Goal: Information Seeking & Learning: Learn about a topic

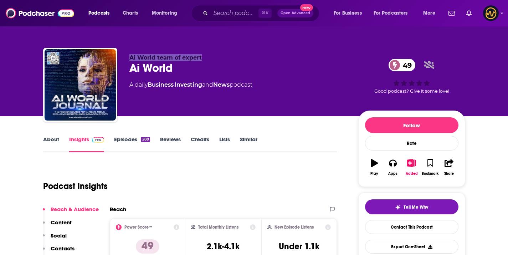
drag, startPoint x: 126, startPoint y: 57, endPoint x: 206, endPoint y: 61, distance: 80.3
click at [206, 61] on div "Ai World team of expert Ai World 49 A daily Business , Investing and News podca…" at bounding box center [254, 86] width 422 height 77
copy span "Ai World team of expert"
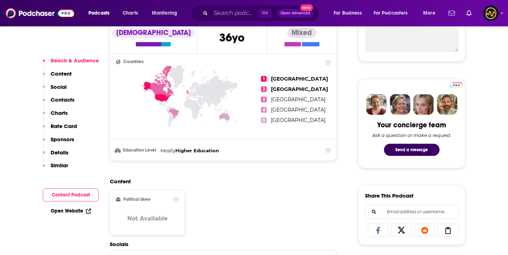
scroll to position [427, 0]
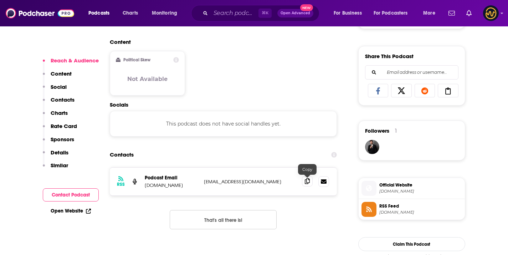
click at [305, 179] on icon at bounding box center [307, 181] width 5 height 6
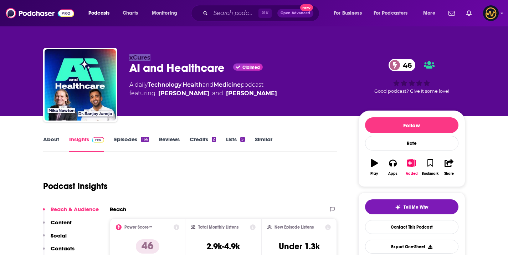
drag, startPoint x: 129, startPoint y: 58, endPoint x: 156, endPoint y: 56, distance: 27.8
click at [156, 56] on div "xCures AI and Healthcare Claimed 46 A daily Technology , Health and Medicine po…" at bounding box center [254, 86] width 422 height 77
drag, startPoint x: 155, startPoint y: 93, endPoint x: 269, endPoint y: 37, distance: 127.1
click at [278, 100] on div "xCures AI and Healthcare Claimed 46 A daily Technology , Health and Medicine po…" at bounding box center [237, 82] width 217 height 57
copy span "Dr. Sanjay Juneja and Mika Newton"
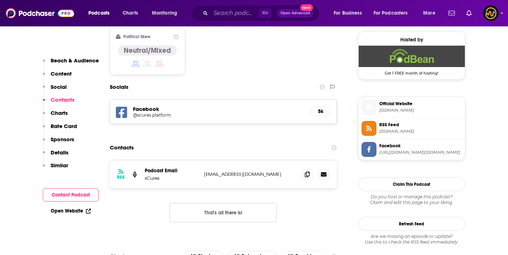
scroll to position [591, 0]
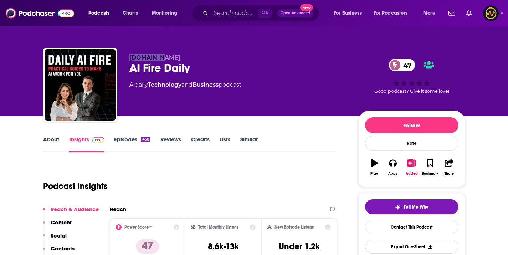
drag, startPoint x: 128, startPoint y: 55, endPoint x: 161, endPoint y: 57, distance: 33.9
click at [161, 57] on div "AIFire.co AI Fire Daily 47 A daily Technology and Business podcast 47 Good podc…" at bounding box center [254, 86] width 422 height 77
copy span "AIFire.co"
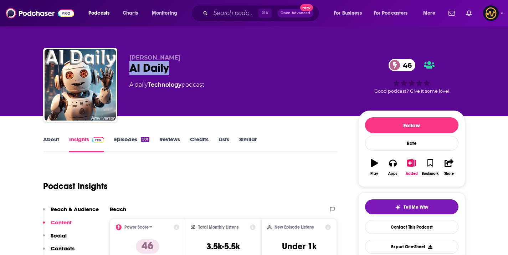
drag, startPoint x: 126, startPoint y: 64, endPoint x: 167, endPoint y: 62, distance: 41.0
click at [167, 62] on div "Amy Iverson AI Daily 46 A daily Technology podcast 46 Good podcast? Give it som…" at bounding box center [254, 86] width 422 height 77
drag, startPoint x: 130, startPoint y: 57, endPoint x: 236, endPoint y: 7, distance: 116.4
click at [174, 58] on div "Amy Iverson AI Daily 46 A daily Technology podcast 46 Good podcast? Give it som…" at bounding box center [254, 86] width 422 height 77
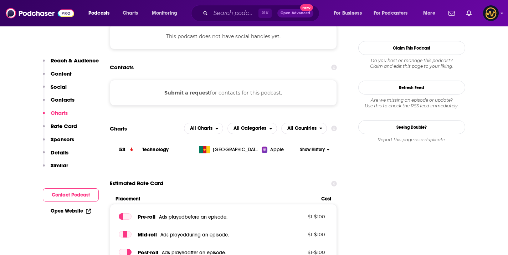
scroll to position [387, 0]
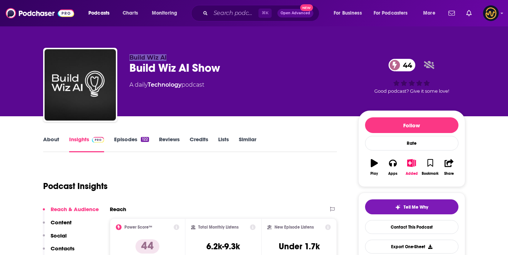
drag, startPoint x: 128, startPoint y: 56, endPoint x: 199, endPoint y: 58, distance: 70.6
click at [199, 58] on div "Build Wiz AI Build Wiz AI Show 44 A daily Technology podcast 44 Good podcast? G…" at bounding box center [254, 86] width 422 height 77
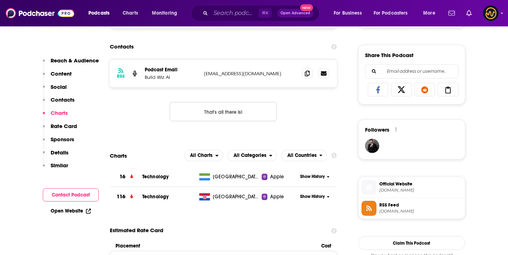
scroll to position [423, 0]
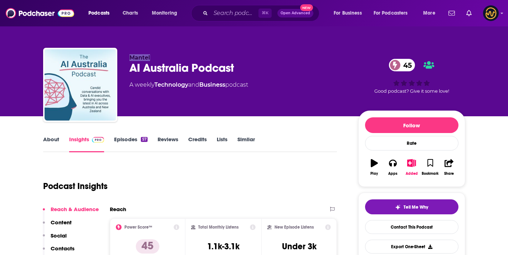
drag, startPoint x: 138, startPoint y: 57, endPoint x: 157, endPoint y: 57, distance: 18.9
click at [157, 57] on div "Mantel AI Australia Podcast 45 A weekly Technology and Business podcast 45 Good…" at bounding box center [254, 86] width 422 height 77
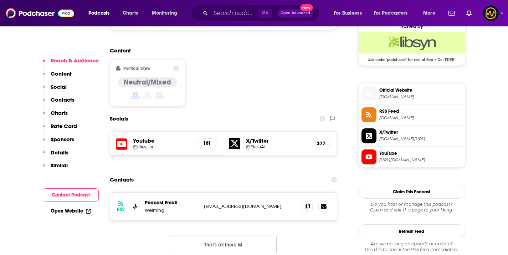
scroll to position [540, 0]
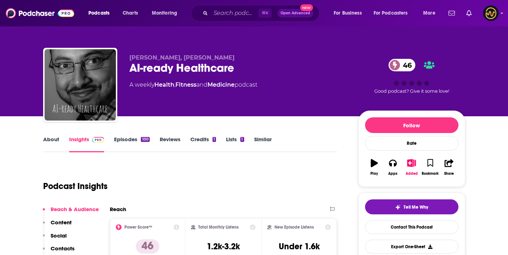
click at [146, 62] on div "AI-ready Healthcare 46" at bounding box center [237, 68] width 217 height 14
click at [145, 58] on span "Anirban Mukhopadhyay, Henry Krumb" at bounding box center [181, 57] width 105 height 7
copy p "Anirban Mukhopadhyay, Henry Krumb"
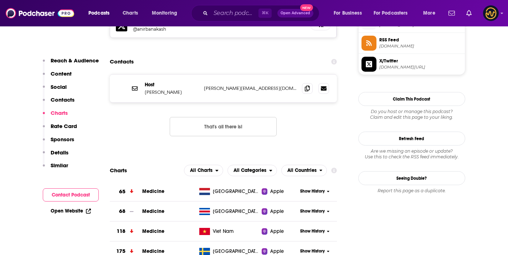
scroll to position [514, 0]
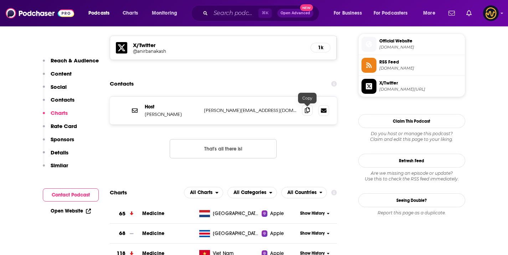
click at [308, 112] on icon at bounding box center [307, 110] width 5 height 6
click at [302, 111] on div "Host Anirban Mukhopadhyay anirban.mukhopadhyay@tu-darmstadt.de anirban.mukhopad…" at bounding box center [223, 111] width 227 height 28
click at [304, 111] on span at bounding box center [307, 110] width 11 height 11
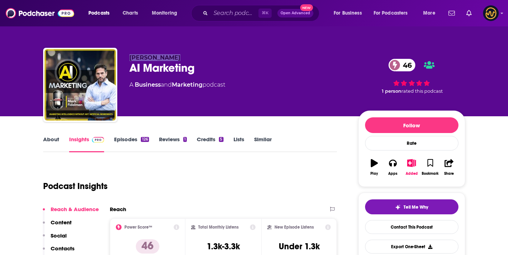
drag, startPoint x: 130, startPoint y: 58, endPoint x: 178, endPoint y: 57, distance: 47.1
click at [178, 57] on p "Mark Fidelman" at bounding box center [237, 57] width 217 height 7
copy span "Mark Fidelman"
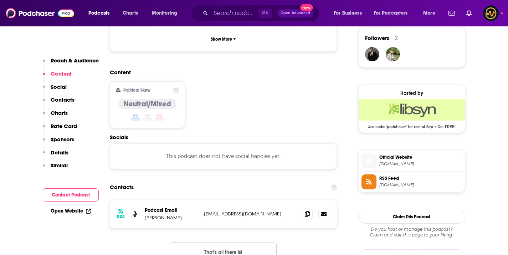
scroll to position [541, 0]
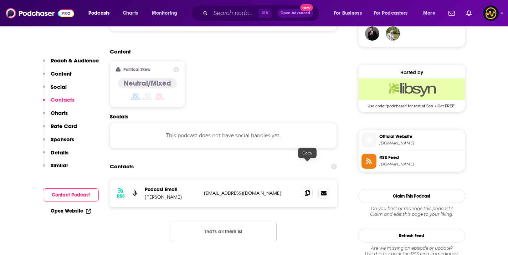
click at [309, 190] on icon at bounding box center [307, 193] width 5 height 6
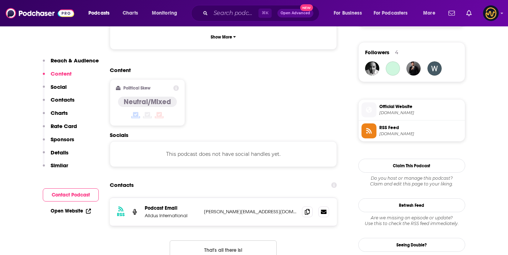
scroll to position [517, 0]
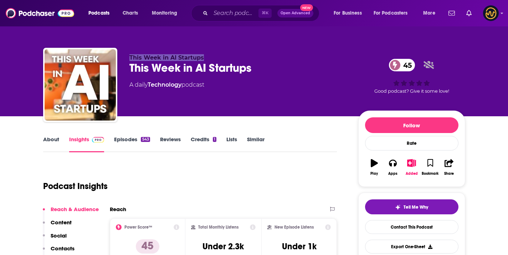
drag, startPoint x: 126, startPoint y: 57, endPoint x: 206, endPoint y: 58, distance: 80.2
click at [206, 58] on div "This Week in AI Startups This Week in AI Startups 45 A daily Technology podcast…" at bounding box center [254, 86] width 422 height 77
copy span "This Week in AI Startups"
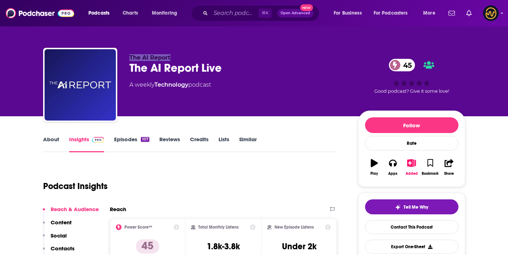
drag, startPoint x: 131, startPoint y: 57, endPoint x: 195, endPoint y: 37, distance: 67.3
click at [173, 58] on p "The AI Report" at bounding box center [237, 57] width 217 height 7
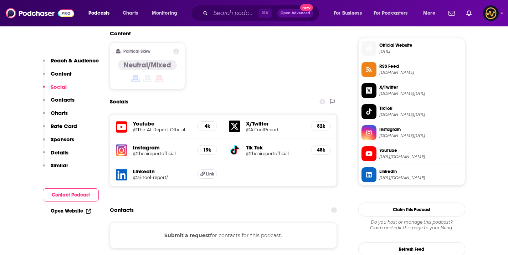
scroll to position [568, 0]
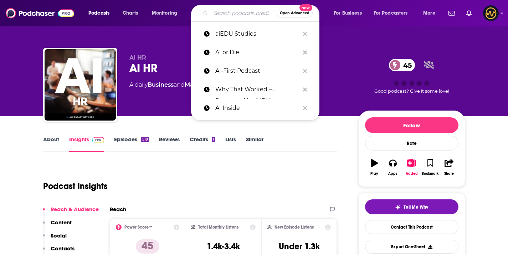
click at [216, 17] on input "Search podcasts, credits, & more..." at bounding box center [244, 12] width 66 height 11
paste input "AI and the Future of Work: Artificial Intelligence in the Workplace, Business, …"
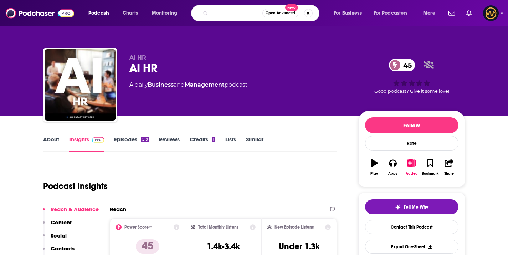
type input "AI and the Future of Work: Artificial Intelligence in the Workplace, Business, …"
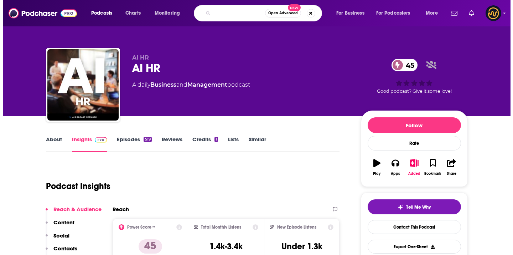
scroll to position [0, 273]
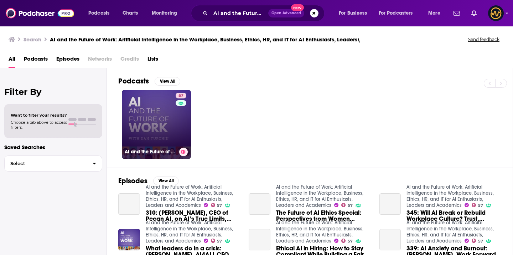
click at [163, 130] on link "57 AI and the Future of Work: Artificial Intelligence in the Workplace, Busines…" at bounding box center [156, 124] width 69 height 69
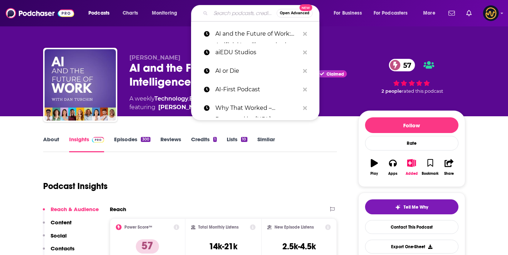
click at [246, 16] on input "Search podcasts, credits, & more..." at bounding box center [244, 12] width 66 height 11
paste input "AI & HR Daily"
type input "AI & HR Daily"
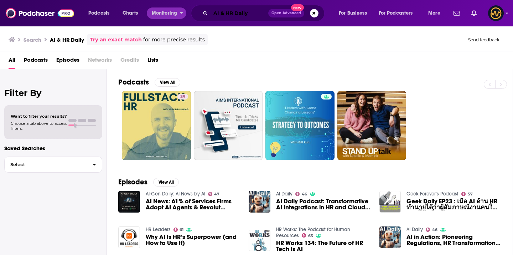
click at [233, 15] on input "AI & HR Daily" at bounding box center [240, 12] width 58 height 11
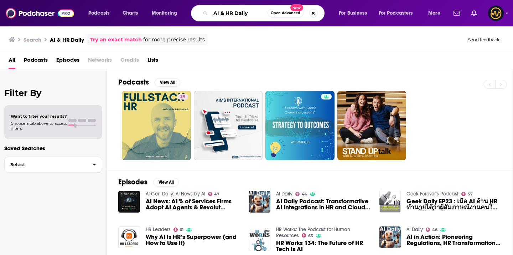
click at [233, 15] on input "AI & HR Daily" at bounding box center [239, 12] width 57 height 11
paste input "in HR Toda"
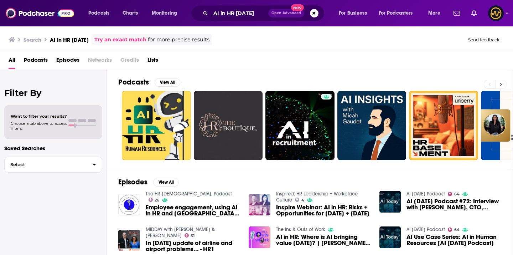
click at [503, 84] on button at bounding box center [501, 84] width 12 height 9
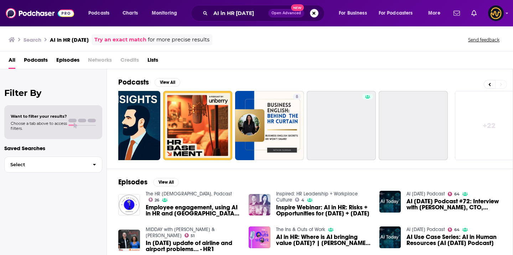
scroll to position [0, 260]
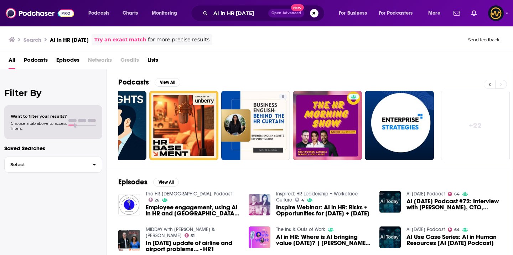
click at [489, 84] on icon at bounding box center [490, 84] width 2 height 5
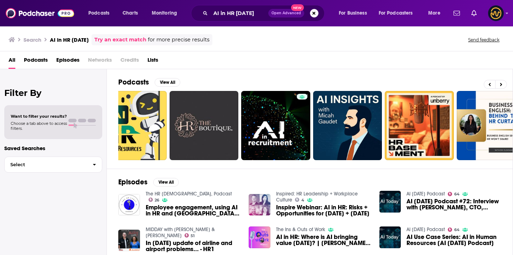
scroll to position [0, 0]
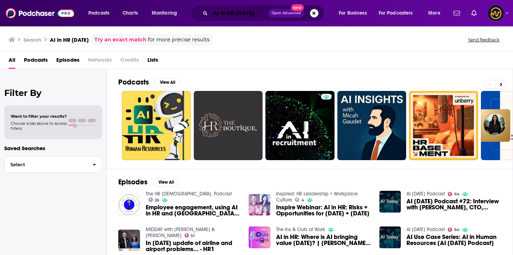
click at [251, 13] on input "AI in HR Today" at bounding box center [240, 12] width 58 height 11
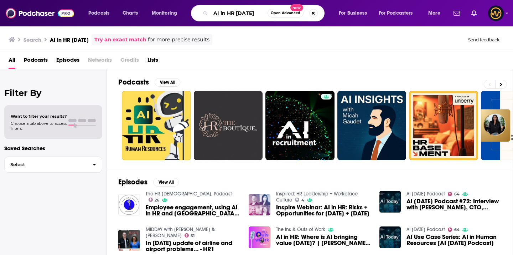
click at [251, 13] on input "AI in HR Today" at bounding box center [239, 12] width 57 height 11
type input "anthony onesto"
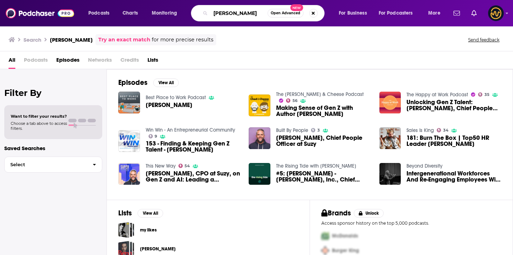
click at [235, 14] on input "anthony onesto" at bounding box center [239, 12] width 57 height 11
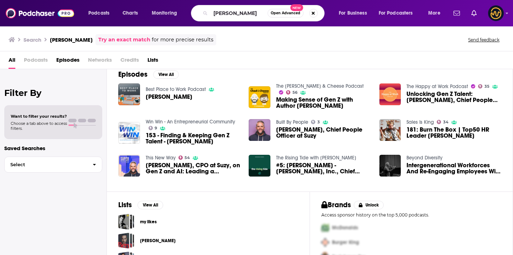
scroll to position [28, 0]
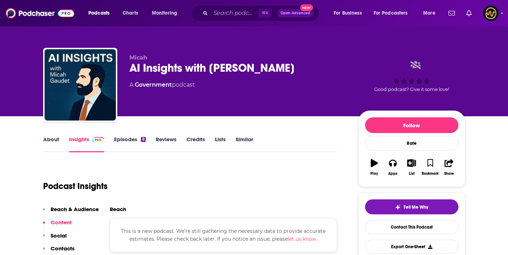
click at [147, 65] on div "AI Insights with [PERSON_NAME]" at bounding box center [237, 68] width 217 height 14
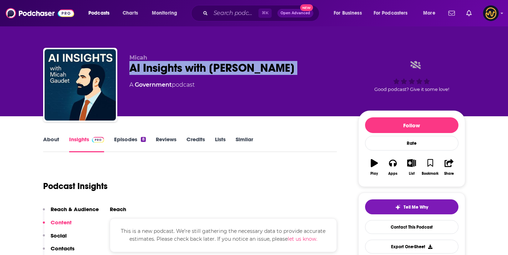
click at [147, 65] on div "AI Insights with Micah Gaudet" at bounding box center [237, 68] width 217 height 14
copy div "AI Insights with Micah Gaudet"
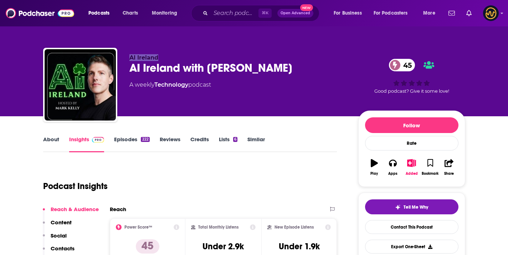
drag, startPoint x: 125, startPoint y: 56, endPoint x: 177, endPoint y: 50, distance: 52.0
click at [173, 56] on div "AI Ireland AI Ireland with Mark Kelly 45 A weekly Technology podcast 45 Good po…" at bounding box center [254, 86] width 422 height 77
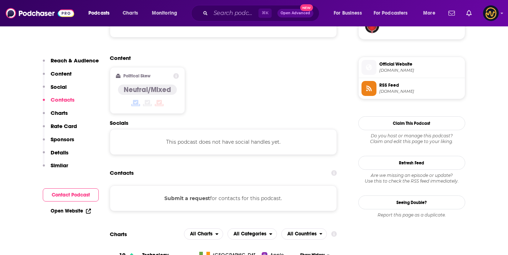
scroll to position [535, 0]
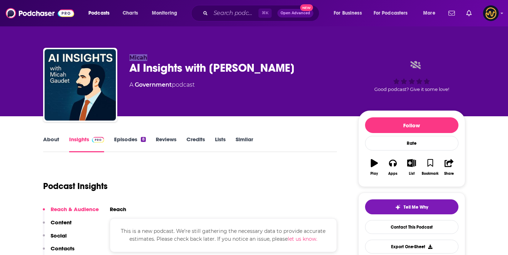
drag, startPoint x: 129, startPoint y: 55, endPoint x: 154, endPoint y: 55, distance: 25.3
click at [154, 55] on div "Micah AI Insights with [PERSON_NAME] A Government podcast Good podcast? Give it…" at bounding box center [254, 86] width 422 height 77
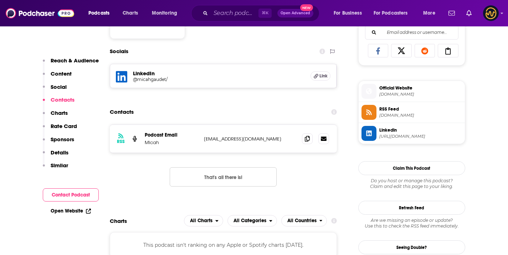
scroll to position [468, 0]
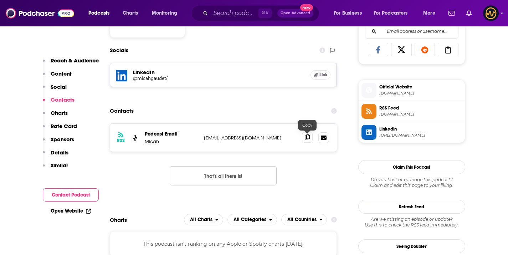
click at [305, 139] on icon at bounding box center [307, 137] width 5 height 6
click at [309, 136] on icon at bounding box center [307, 137] width 5 height 6
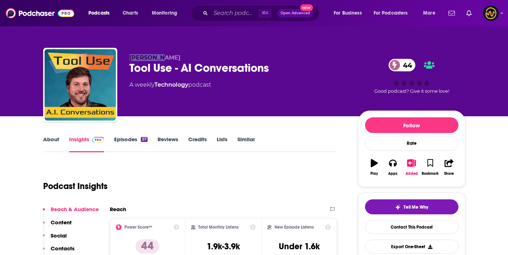
drag, startPoint x: 128, startPoint y: 58, endPoint x: 190, endPoint y: 42, distance: 64.6
click at [173, 58] on div "[PERSON_NAME] Tool Use - AI Conversations 44 A weekly Technology podcast 44 Goo…" at bounding box center [254, 86] width 422 height 77
copy span "[PERSON_NAME]"
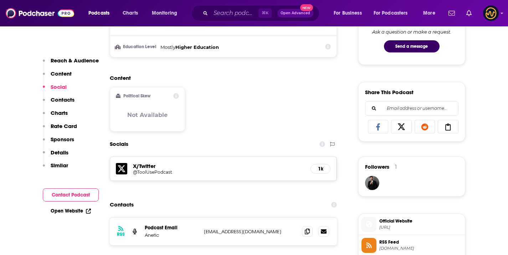
scroll to position [461, 0]
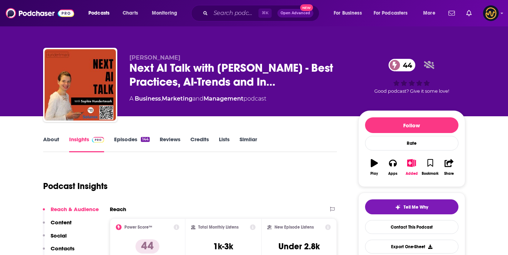
drag, startPoint x: 124, startPoint y: 56, endPoint x: 246, endPoint y: 15, distance: 128.6
click at [219, 58] on div "Sophie Hundertmark Next AI Talk with Sophie - Best Practices, AI-Trends and In……" at bounding box center [254, 86] width 422 height 77
copy span "Sophie Hundertmark"
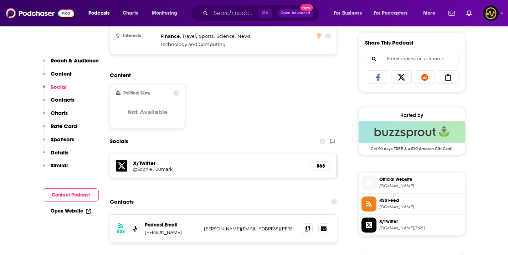
scroll to position [456, 0]
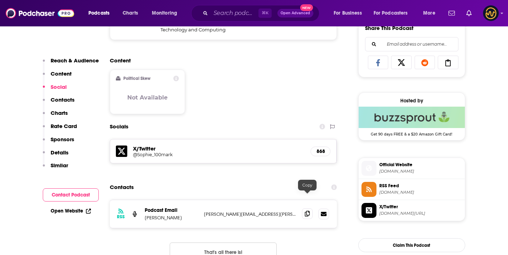
click at [308, 211] on icon at bounding box center [307, 214] width 5 height 6
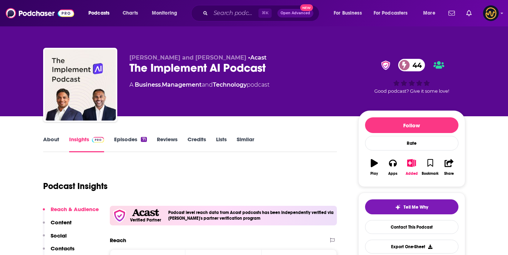
drag, startPoint x: 128, startPoint y: 55, endPoint x: 233, endPoint y: 43, distance: 105.8
click at [236, 57] on div "Piers Linney and Dr. Aalok Y Shukla • Acast The Implement AI Podcast 44 A Busin…" at bounding box center [254, 86] width 422 height 77
copy span "Piers Linney and Dr. Aalok Y Shukla"
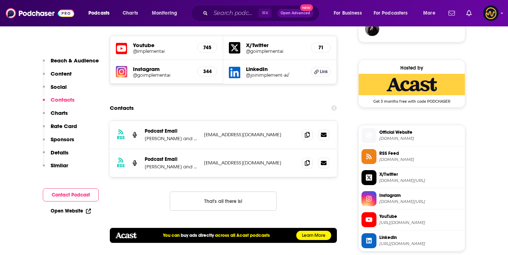
scroll to position [591, 0]
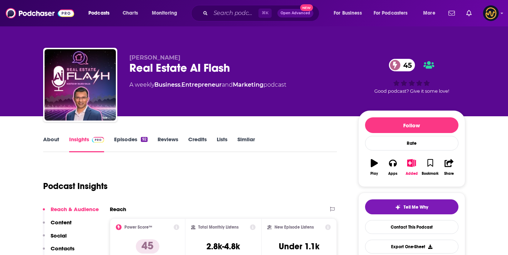
click at [141, 53] on div "Rajeev Sajja Real Estate AI Flash 45 A weekly Business , Entrepreneur and Marke…" at bounding box center [254, 86] width 422 height 77
click at [141, 56] on span "Rajeev Sajja" at bounding box center [154, 57] width 51 height 7
click at [141, 57] on span "Rajeev Sajja" at bounding box center [154, 57] width 51 height 7
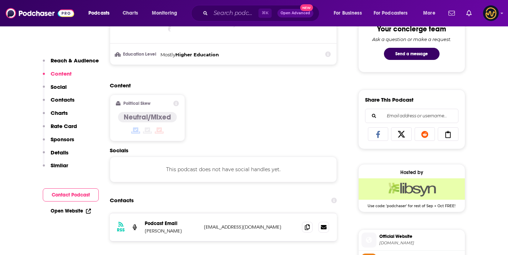
scroll to position [450, 0]
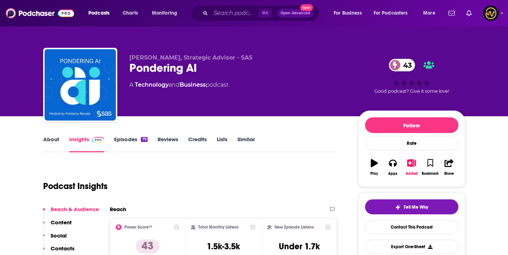
click at [142, 58] on span "Kimberly Nevala, Strategic Advisor - SAS" at bounding box center [190, 57] width 123 height 7
copy p "Kimberly Nevala, Strategic Advisor - SAS"
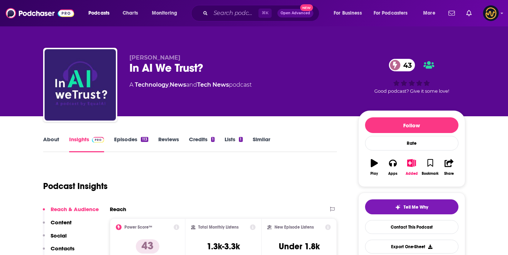
click at [140, 56] on span "Miriam Vogel" at bounding box center [154, 57] width 51 height 7
copy p "Miriam Vogel"
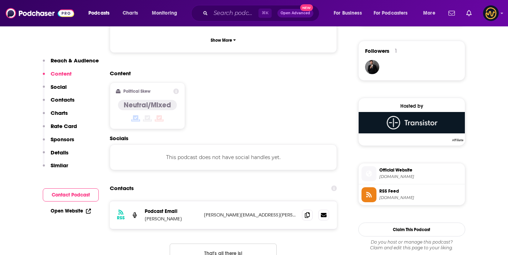
scroll to position [536, 0]
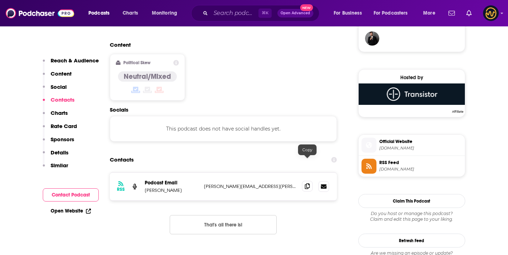
click at [308, 183] on icon at bounding box center [307, 186] width 5 height 6
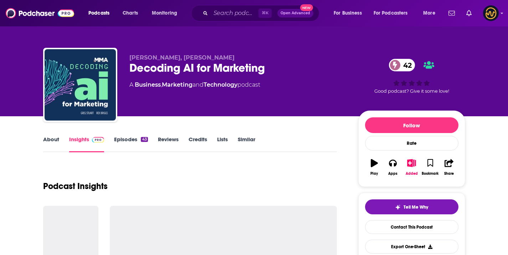
click at [152, 60] on span "[PERSON_NAME], [PERSON_NAME]" at bounding box center [181, 57] width 105 height 7
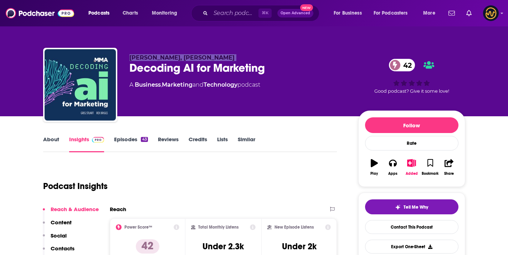
copy p "[PERSON_NAME], [PERSON_NAME]"
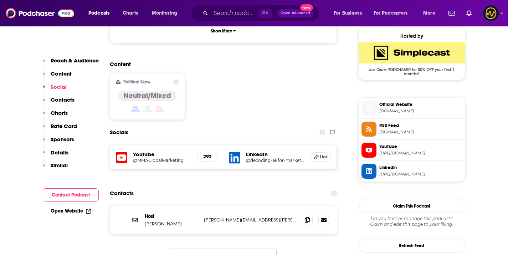
scroll to position [525, 0]
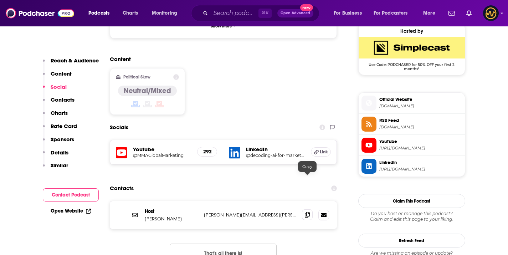
click at [308, 209] on span at bounding box center [307, 214] width 11 height 11
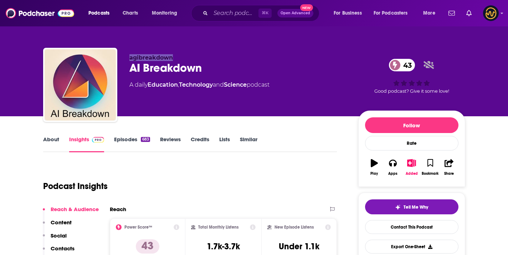
drag, startPoint x: 129, startPoint y: 56, endPoint x: 189, endPoint y: 55, distance: 60.6
click at [189, 55] on div "agibreakdown AI Breakdown 43 A daily Education , Technology and Science podcast…" at bounding box center [254, 86] width 422 height 77
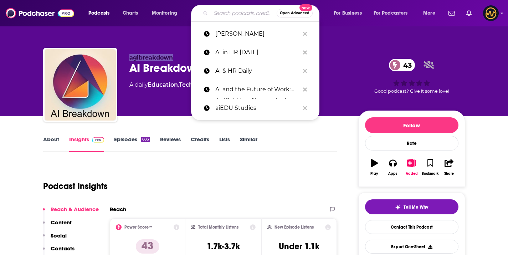
click at [217, 14] on input "Search podcasts, credits, & more..." at bounding box center [244, 12] width 66 height 11
paste input "AI-volution: Redefining HR"
type input "AI-volution: Redefining HR"
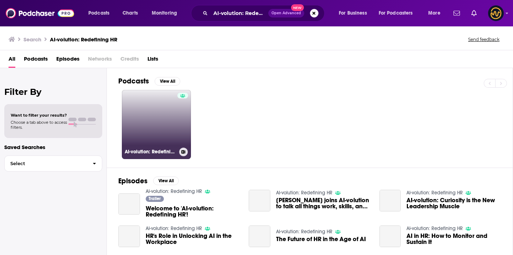
click at [155, 119] on link "AI-volution: Redefining HR" at bounding box center [156, 124] width 69 height 69
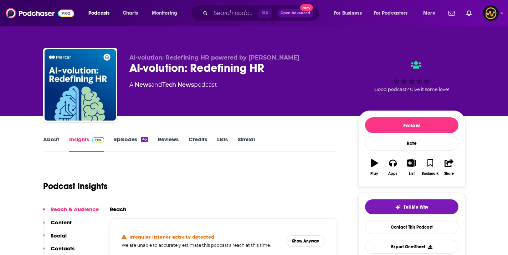
click at [173, 54] on span "AI-volution: Redefining HR powered by [PERSON_NAME]" at bounding box center [214, 57] width 170 height 7
click at [173, 56] on span "AI-volution: Redefining HR powered by [PERSON_NAME]" at bounding box center [214, 57] width 170 height 7
copy p "AI-volution: Redefining HR powered by [PERSON_NAME]"
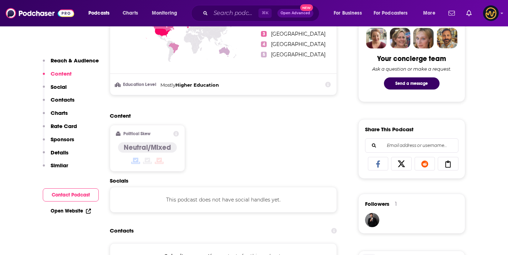
scroll to position [493, 0]
